Goal: Transaction & Acquisition: Book appointment/travel/reservation

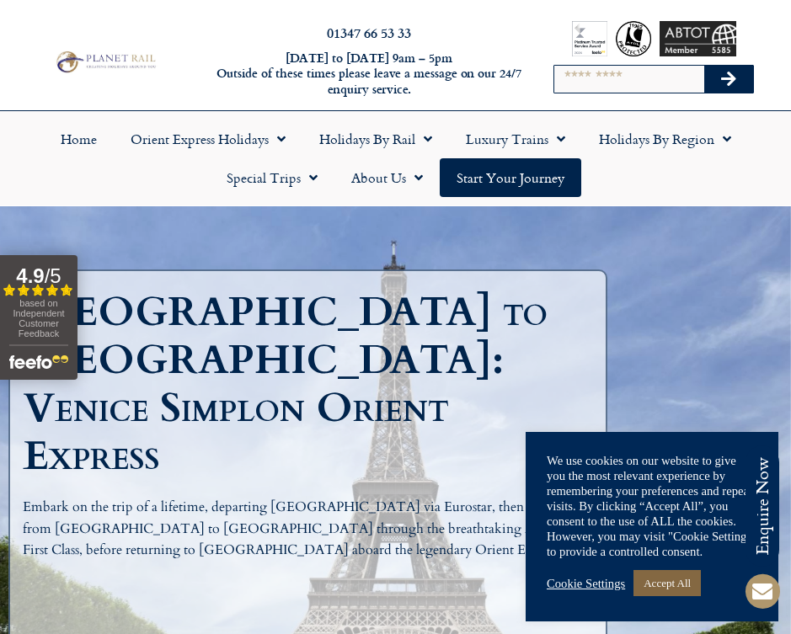
click at [660, 584] on link "Accept All" at bounding box center [666, 583] width 67 height 26
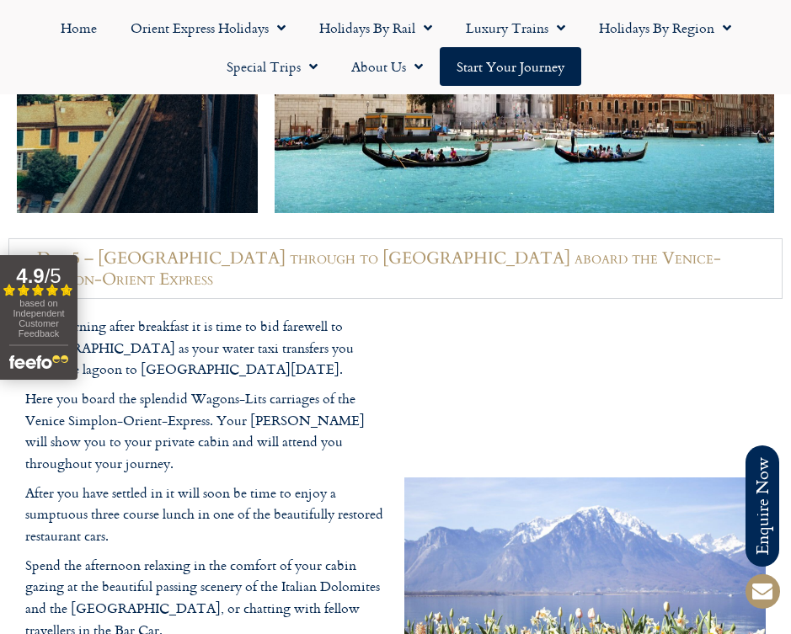
scroll to position [3497, 0]
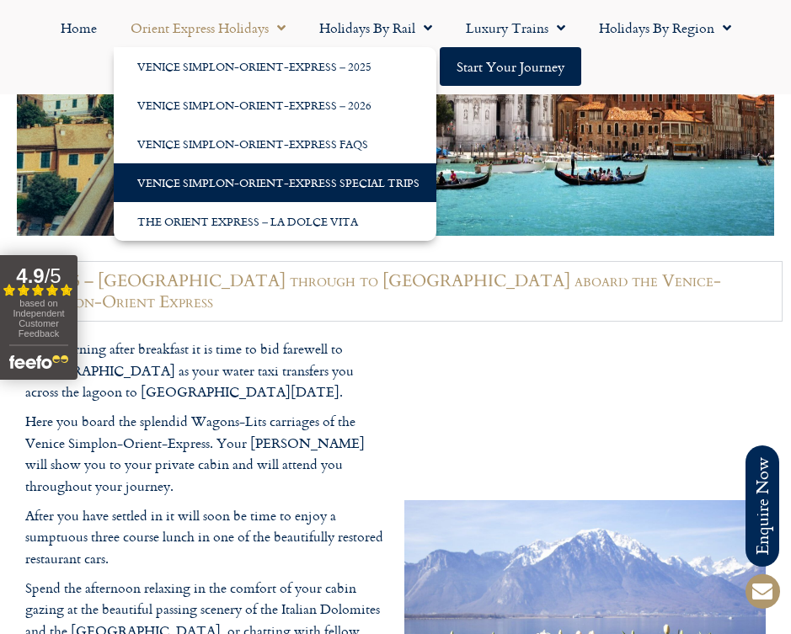
click at [270, 176] on link "Venice Simplon-Orient-Express Special Trips" at bounding box center [275, 182] width 322 height 39
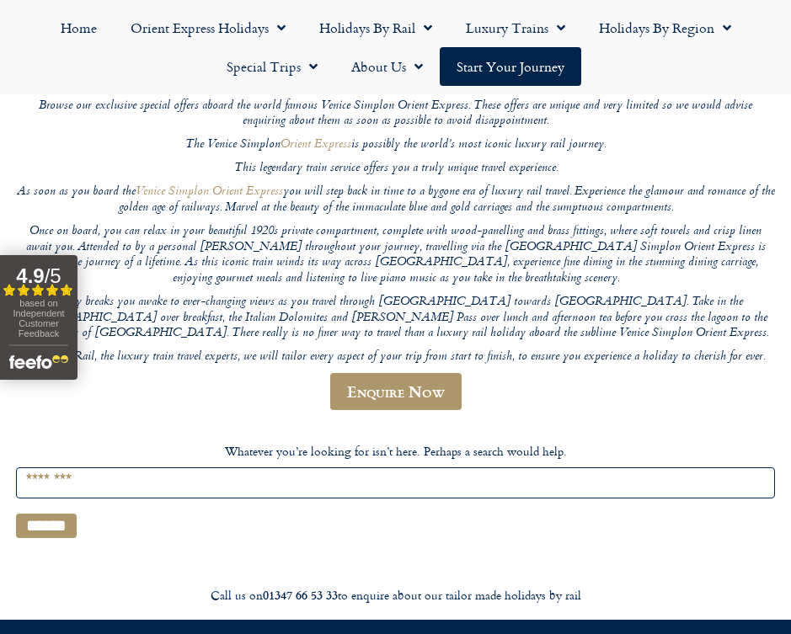
scroll to position [194, 0]
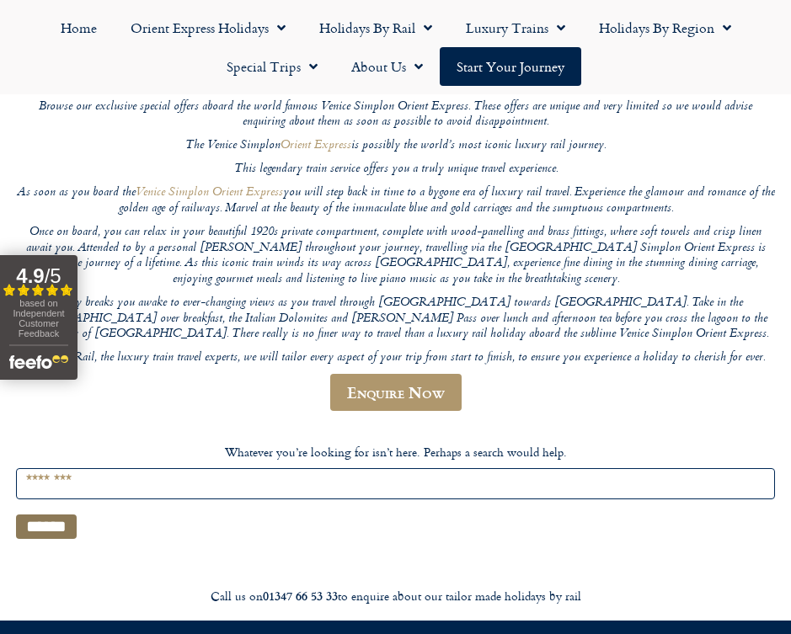
click at [74, 516] on input "******" at bounding box center [46, 526] width 61 height 24
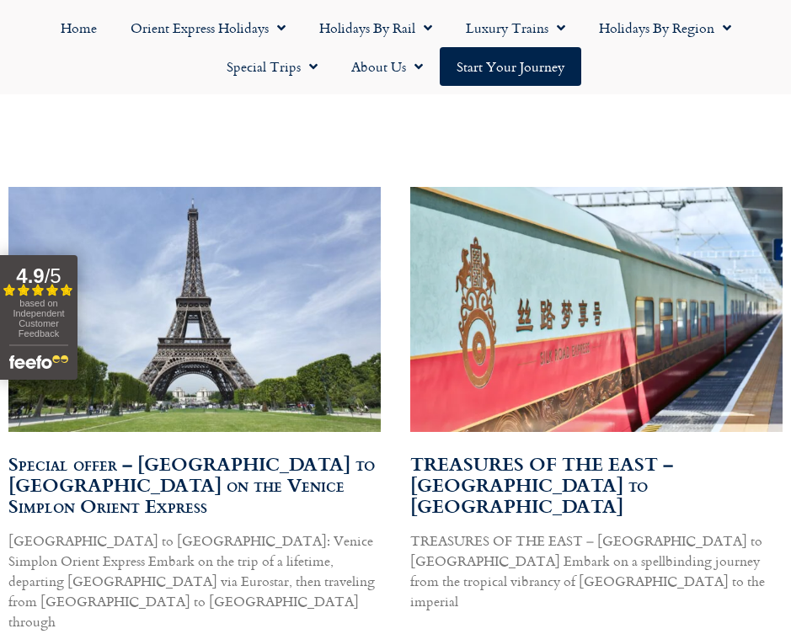
scroll to position [594, 0]
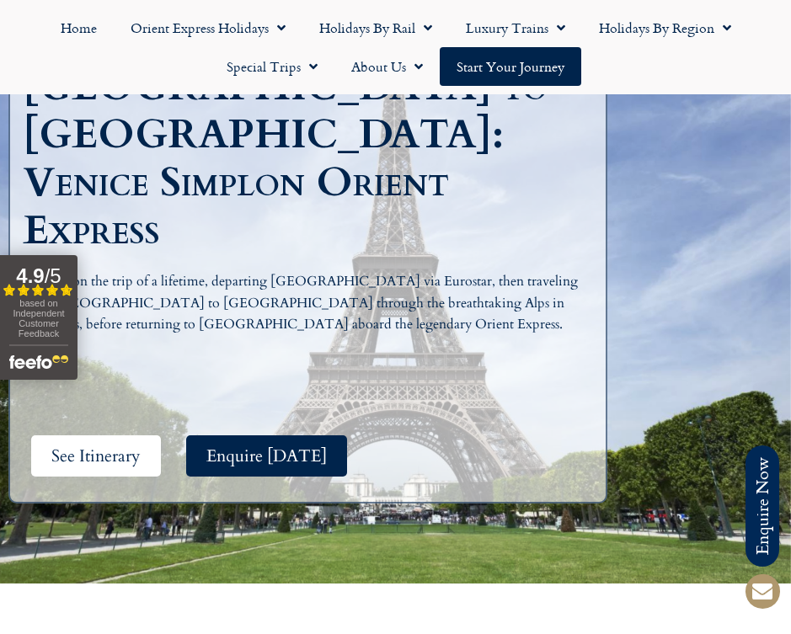
click at [127, 445] on span "See Itinerary" at bounding box center [95, 455] width 89 height 21
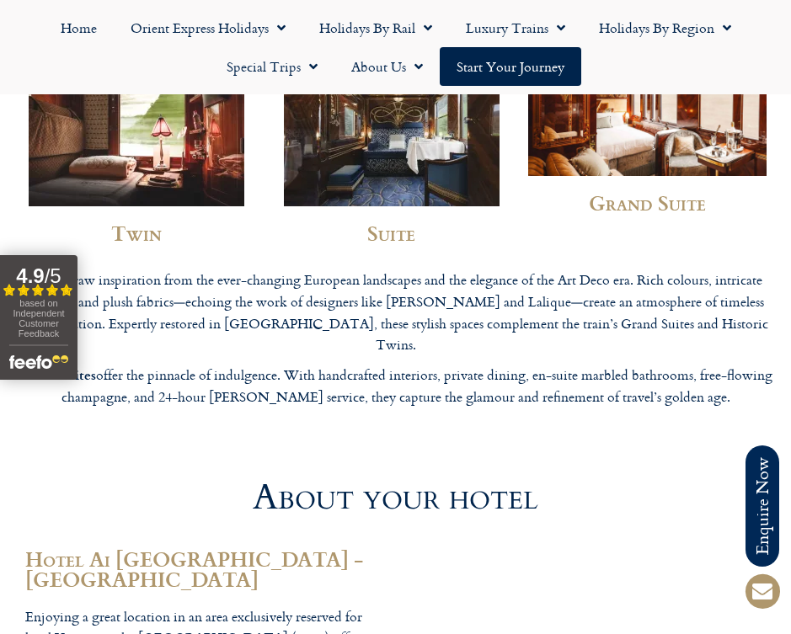
scroll to position [4856, 0]
